Goal: Transaction & Acquisition: Purchase product/service

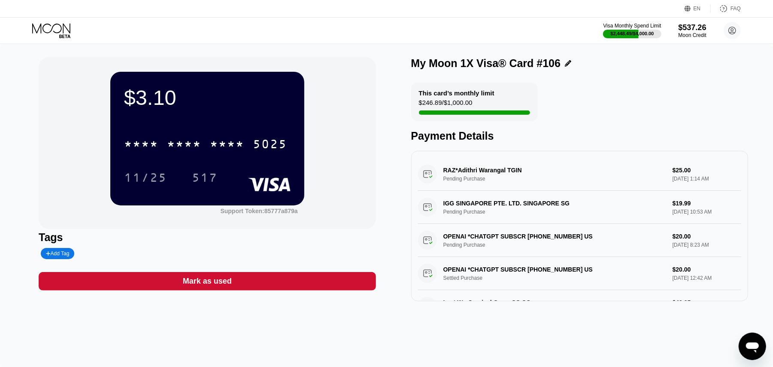
click at [62, 31] on icon at bounding box center [52, 30] width 40 height 15
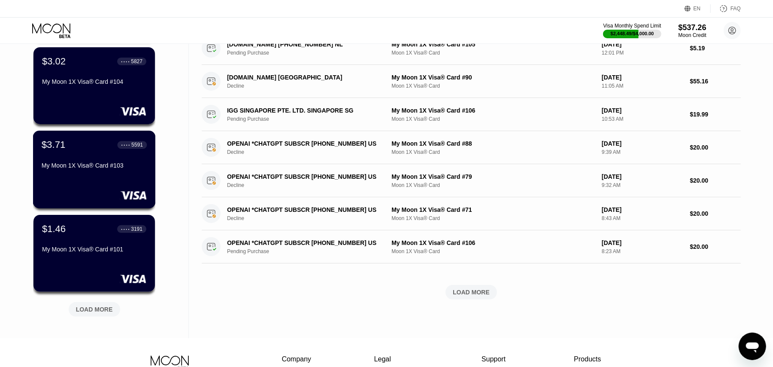
scroll to position [286, 0]
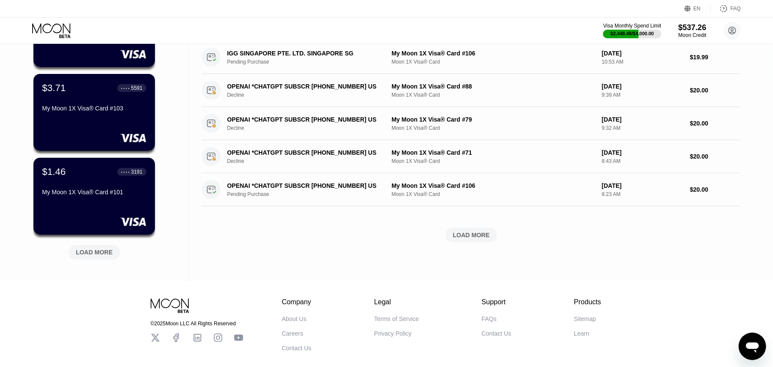
click at [97, 251] on div "LOAD MORE" at bounding box center [94, 252] width 37 height 8
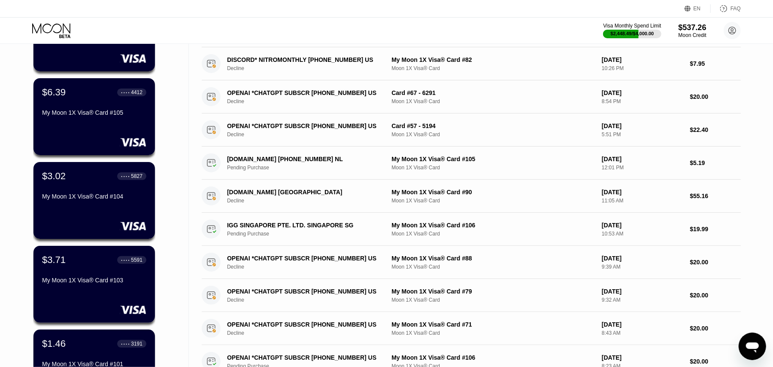
scroll to position [0, 0]
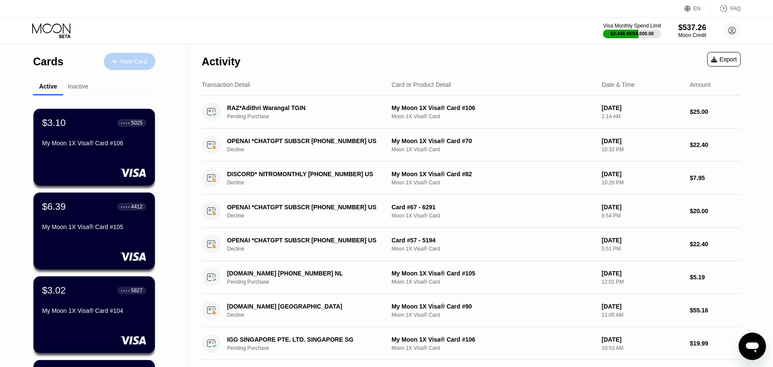
click at [133, 58] on div "New Card" at bounding box center [134, 61] width 27 height 7
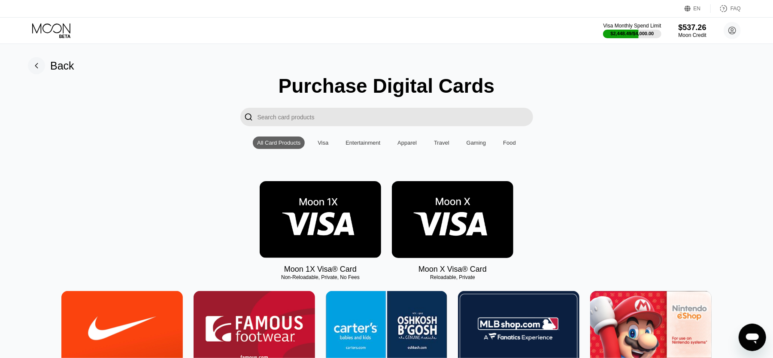
drag, startPoint x: 338, startPoint y: 218, endPoint x: 405, endPoint y: 140, distance: 102.9
click at [337, 218] on img at bounding box center [320, 219] width 121 height 77
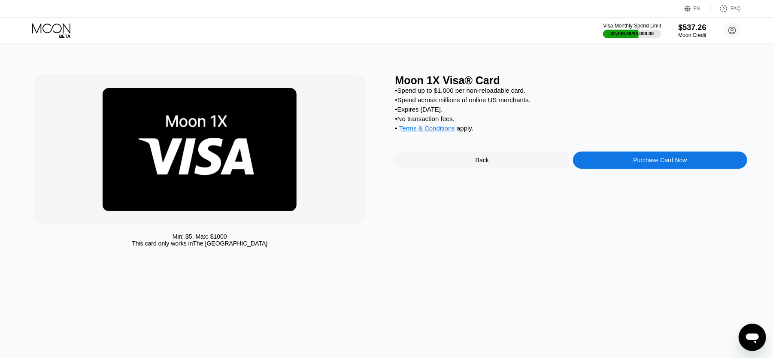
click at [651, 164] on div "Purchase Card Now" at bounding box center [660, 160] width 54 height 7
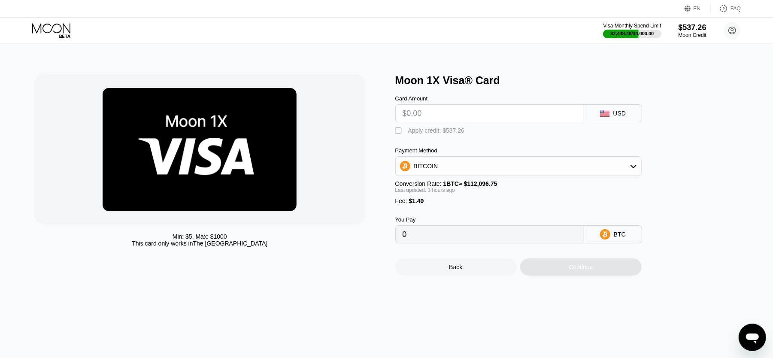
click at [454, 110] on input "text" at bounding box center [490, 113] width 174 height 17
type input "$100"
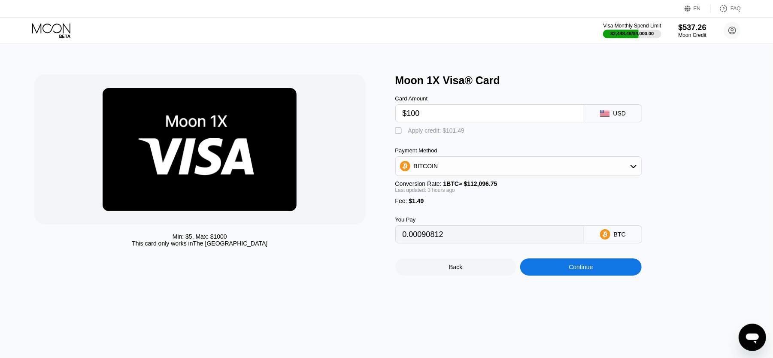
type input "0.00090812"
type input "$100"
click at [398, 133] on div "" at bounding box center [399, 131] width 9 height 9
type input "0"
click at [579, 270] on div "Continue" at bounding box center [581, 267] width 24 height 7
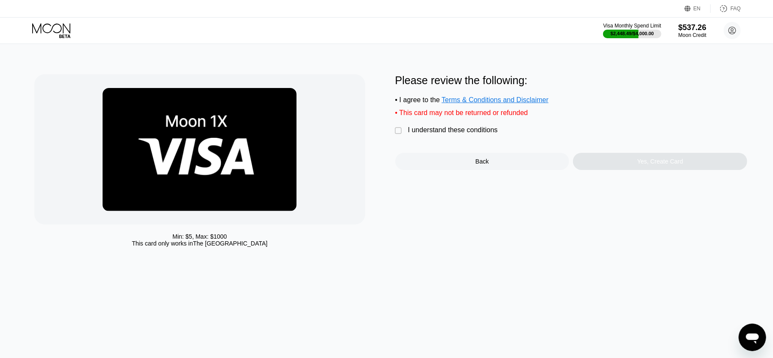
click at [400, 132] on div "" at bounding box center [399, 131] width 9 height 9
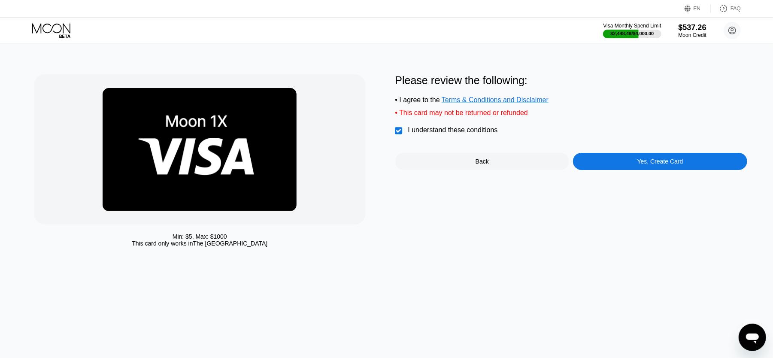
click at [648, 165] on div "Yes, Create Card" at bounding box center [660, 161] width 46 height 7
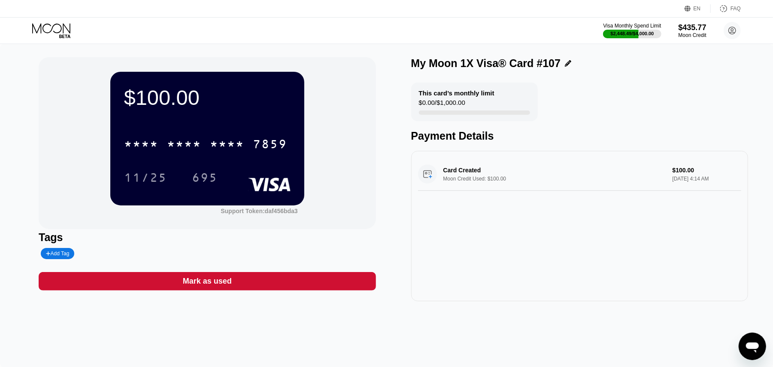
click at [213, 156] on div "* * * * * * * * * * * * 7859" at bounding box center [207, 141] width 167 height 29
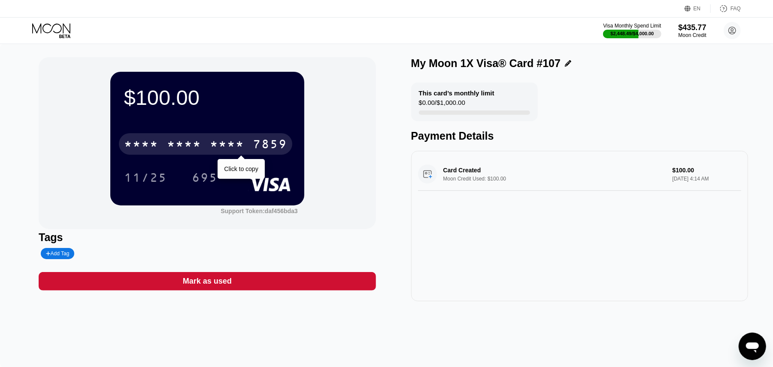
click at [220, 143] on div "* * * *" at bounding box center [227, 145] width 34 height 14
click at [203, 153] on div "4513 6500 2619 7859" at bounding box center [205, 143] width 173 height 21
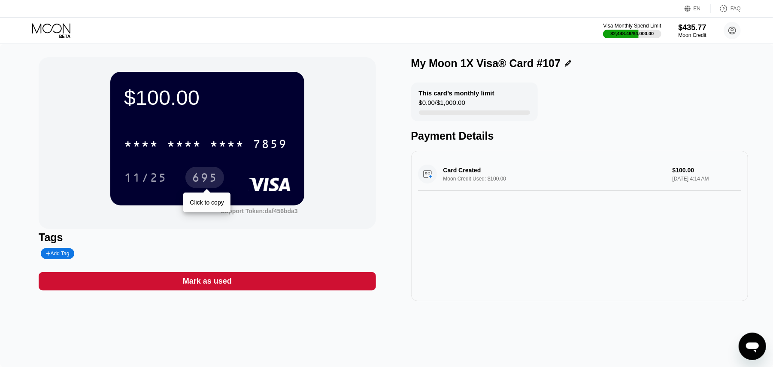
click at [209, 180] on div "695" at bounding box center [205, 179] width 26 height 14
